Goal: Navigation & Orientation: Find specific page/section

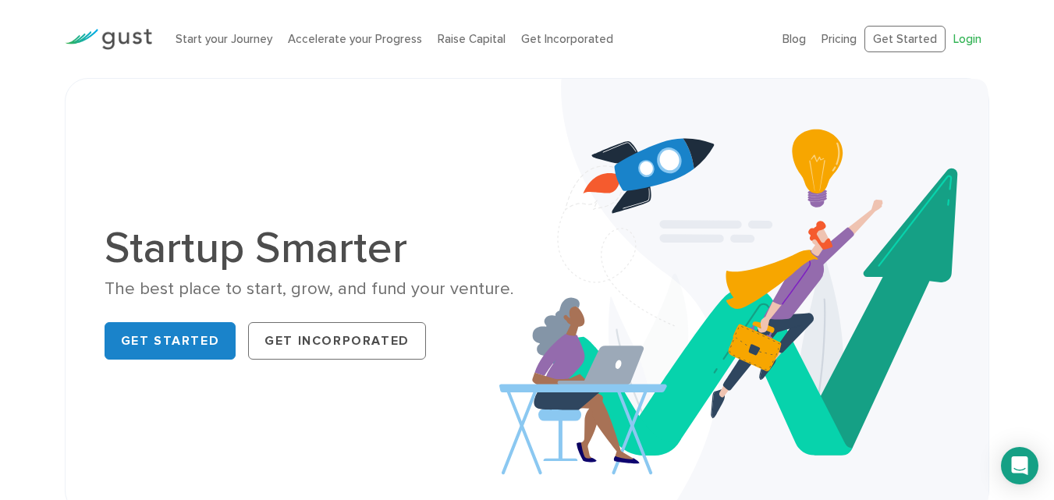
click at [965, 37] on link "Login" at bounding box center [968, 39] width 28 height 14
click at [803, 30] on li "Blog" at bounding box center [794, 39] width 23 height 18
click at [791, 38] on link "Blog" at bounding box center [794, 39] width 23 height 14
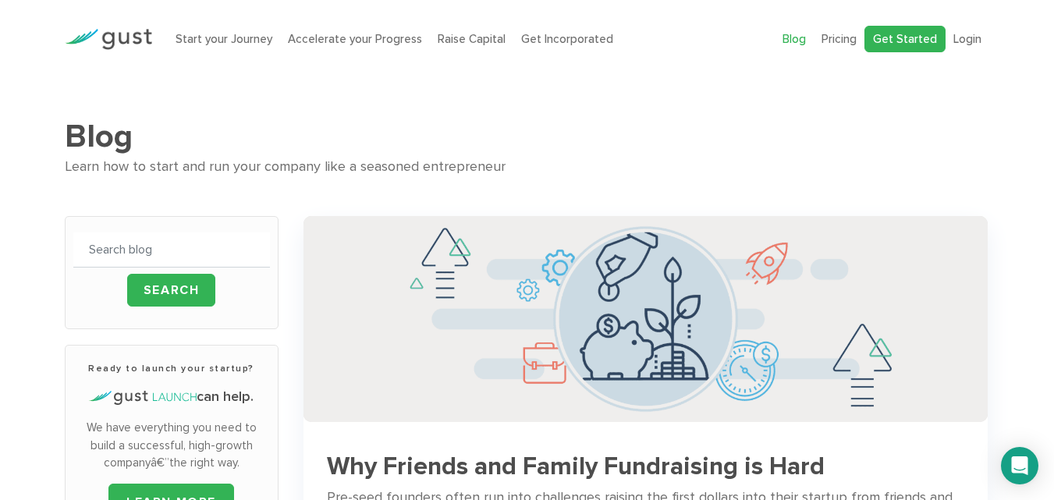
click at [923, 30] on link "Get Started" at bounding box center [905, 39] width 81 height 27
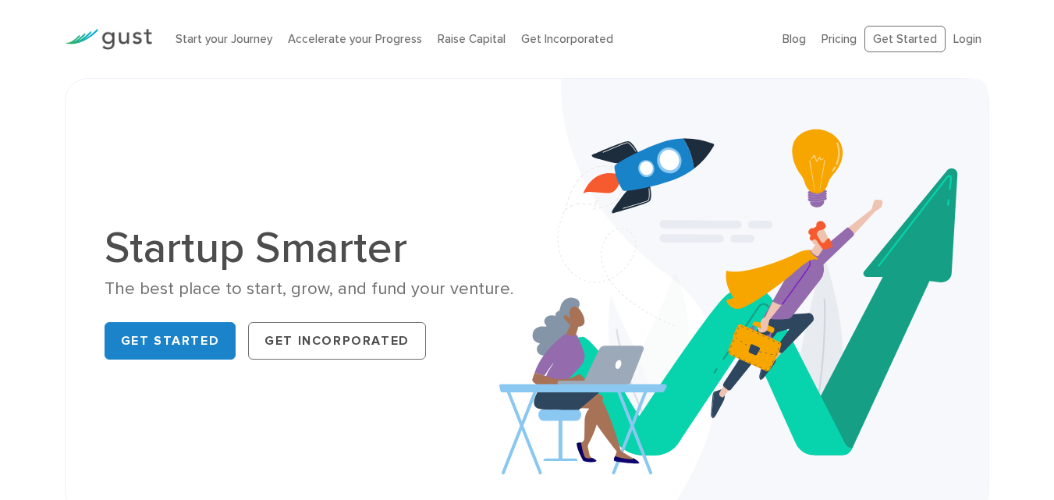
click at [804, 49] on ul "Blog FAQ Pricing Get Started Login Login" at bounding box center [886, 39] width 207 height 27
click at [798, 34] on link "Blog" at bounding box center [794, 39] width 23 height 14
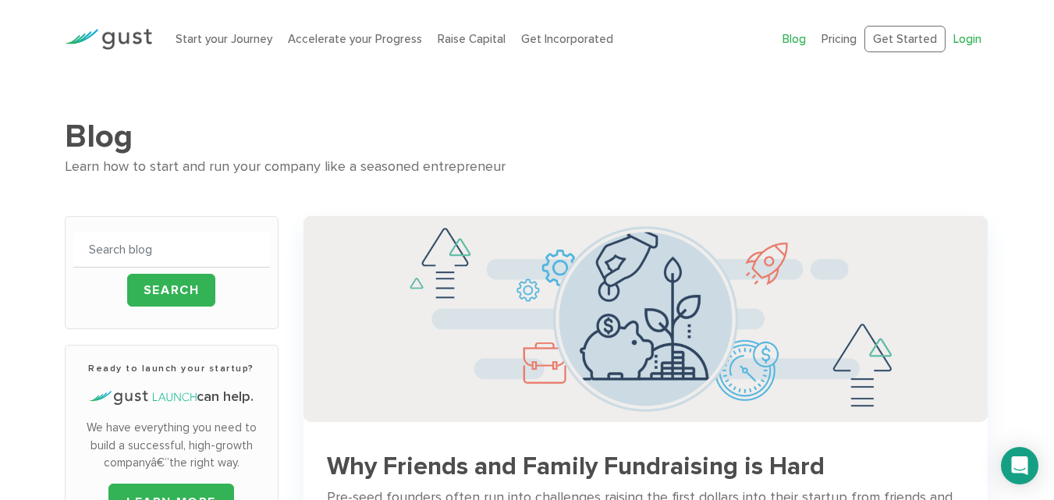
click at [965, 44] on link "Login" at bounding box center [968, 39] width 28 height 14
